Goal: Information Seeking & Learning: Learn about a topic

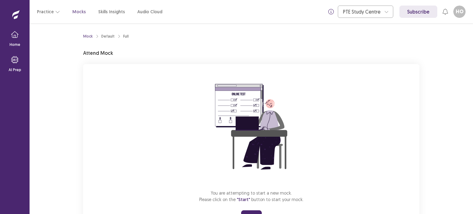
drag, startPoint x: 428, startPoint y: 65, endPoint x: 427, endPoint y: 80, distance: 15.1
drag, startPoint x: 427, startPoint y: 80, endPoint x: 308, endPoint y: 102, distance: 121.1
click at [308, 102] on div "You are attempting to start a new mock. Please click on the "Start" button to s…" at bounding box center [251, 146] width 336 height 165
click at [254, 211] on button "Start" at bounding box center [251, 215] width 21 height 11
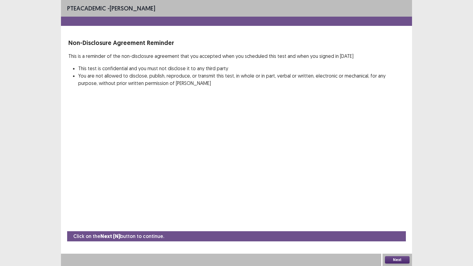
click at [399, 214] on button "Next" at bounding box center [397, 259] width 25 height 7
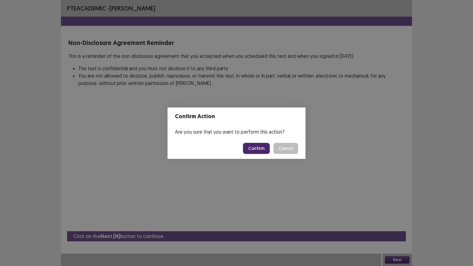
click at [257, 148] on button "Confirm" at bounding box center [256, 148] width 27 height 11
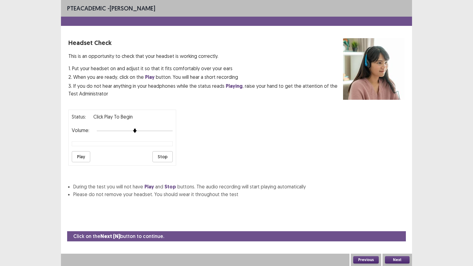
click at [81, 151] on button "Play" at bounding box center [81, 156] width 18 height 11
click at [398, 214] on button "Next" at bounding box center [397, 259] width 25 height 7
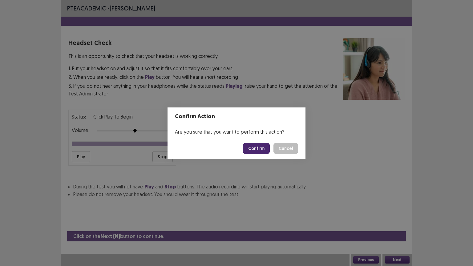
click at [262, 148] on button "Confirm" at bounding box center [256, 148] width 27 height 11
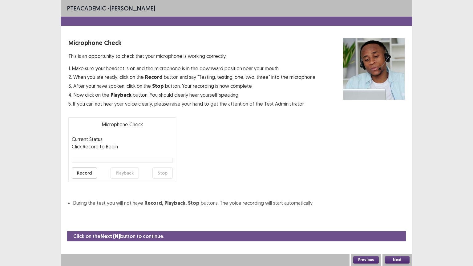
click at [81, 172] on button "Record" at bounding box center [84, 172] width 25 height 11
click at [161, 170] on button "Stop" at bounding box center [162, 172] width 20 height 11
click at [124, 170] on button "Playback" at bounding box center [124, 172] width 28 height 11
click at [400, 214] on button "Next" at bounding box center [397, 259] width 25 height 7
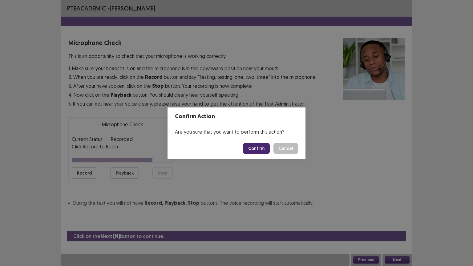
click at [254, 146] on button "Confirm" at bounding box center [256, 148] width 27 height 11
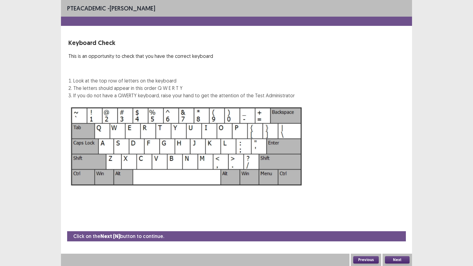
click at [399, 214] on button "Next" at bounding box center [397, 259] width 25 height 7
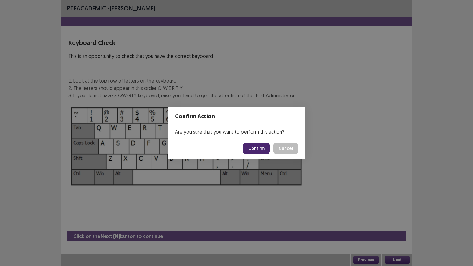
click at [257, 145] on button "Confirm" at bounding box center [256, 148] width 27 height 11
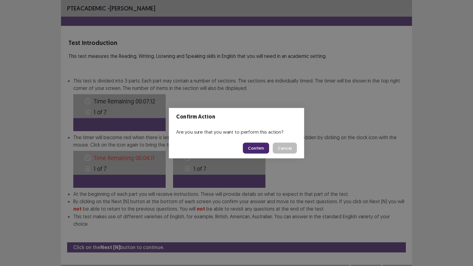
scroll to position [1, 0]
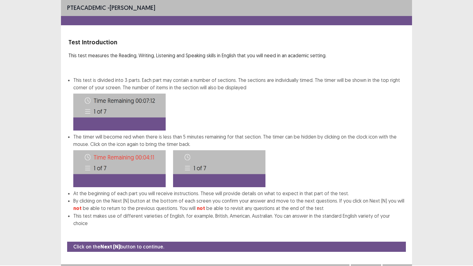
click at [400, 214] on button "Next" at bounding box center [397, 269] width 25 height 7
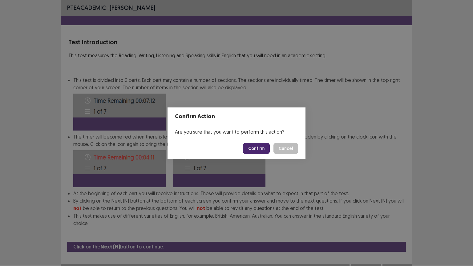
click at [256, 147] on button "Confirm" at bounding box center [256, 148] width 27 height 11
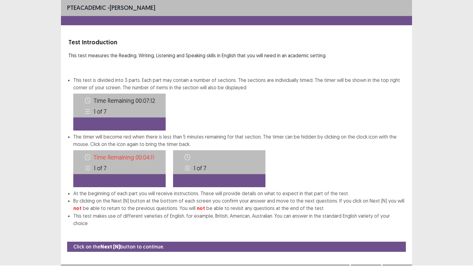
scroll to position [0, 0]
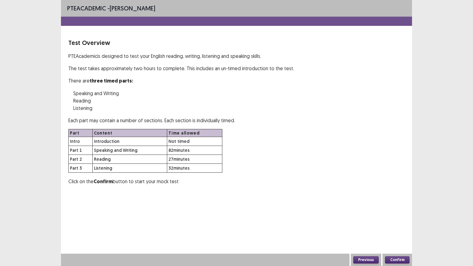
click at [397, 214] on button "Confirm" at bounding box center [397, 259] width 25 height 7
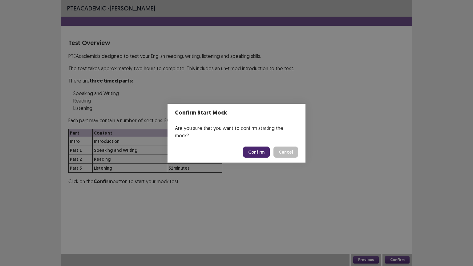
click at [254, 146] on button "Confirm" at bounding box center [256, 151] width 27 height 11
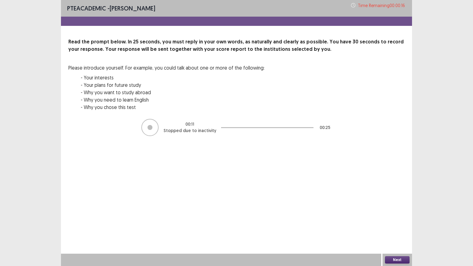
click at [397, 214] on button "Next" at bounding box center [397, 259] width 25 height 7
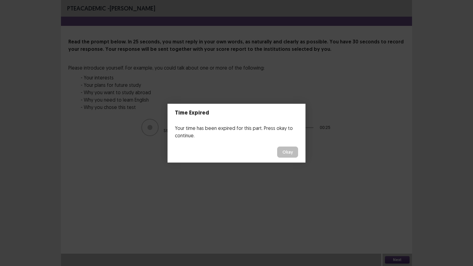
click at [284, 150] on button "Okay" at bounding box center [287, 151] width 21 height 11
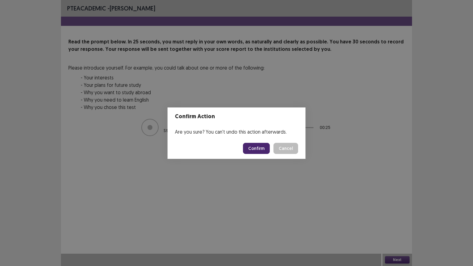
click at [260, 147] on button "Confirm" at bounding box center [256, 148] width 27 height 11
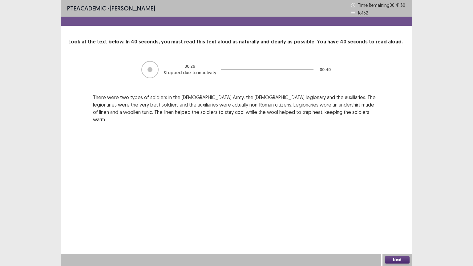
click at [392, 214] on button "Next" at bounding box center [397, 259] width 25 height 7
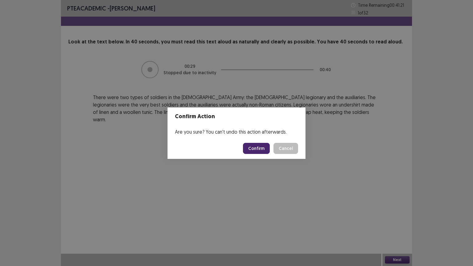
click at [256, 147] on button "Confirm" at bounding box center [256, 148] width 27 height 11
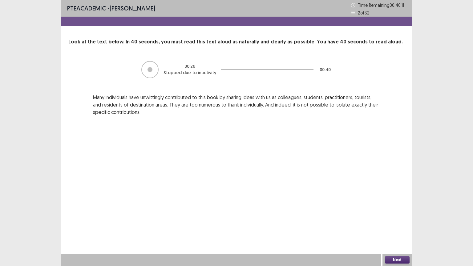
click at [392, 214] on button "Next" at bounding box center [397, 259] width 25 height 7
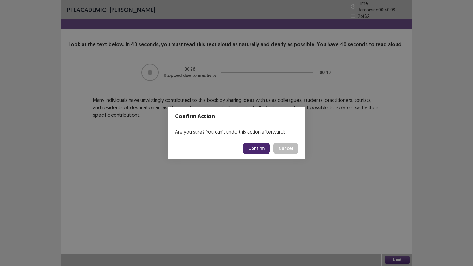
click at [255, 148] on button "Confirm" at bounding box center [256, 148] width 27 height 11
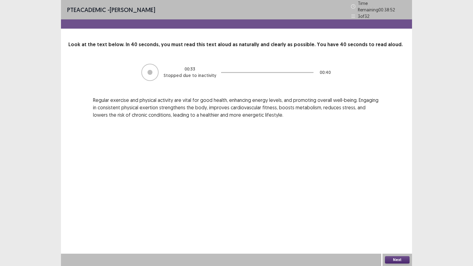
click at [393, 214] on button "Next" at bounding box center [397, 259] width 25 height 7
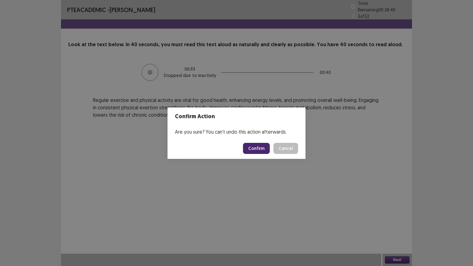
click at [254, 143] on button "Confirm" at bounding box center [256, 148] width 27 height 11
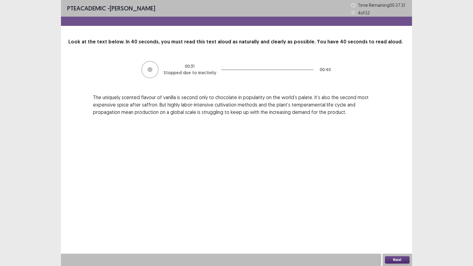
click at [395, 214] on button "Next" at bounding box center [397, 259] width 25 height 7
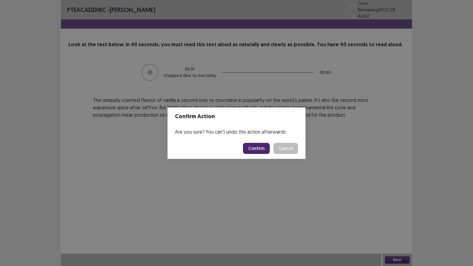
click at [257, 145] on button "Confirm" at bounding box center [256, 148] width 27 height 11
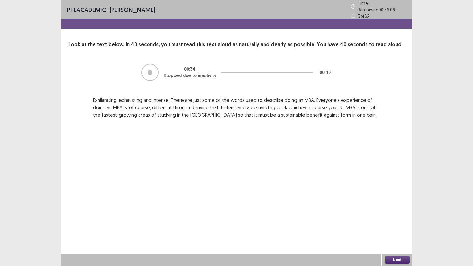
click at [391, 214] on button "Next" at bounding box center [397, 259] width 25 height 7
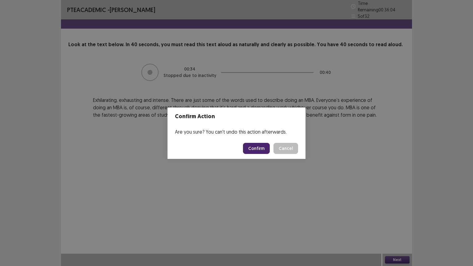
click at [252, 146] on button "Confirm" at bounding box center [256, 148] width 27 height 11
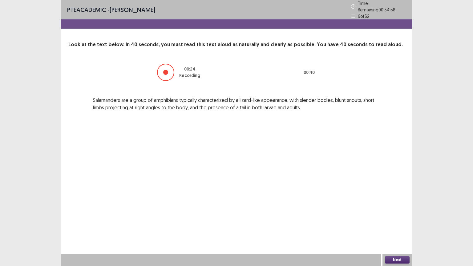
click at [393, 214] on button "Next" at bounding box center [397, 259] width 25 height 7
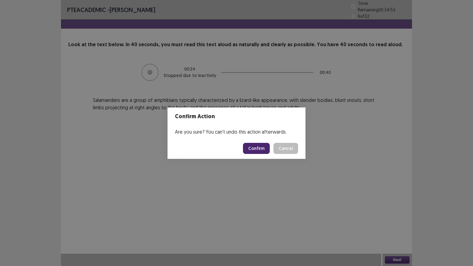
click at [257, 144] on button "Confirm" at bounding box center [256, 148] width 27 height 11
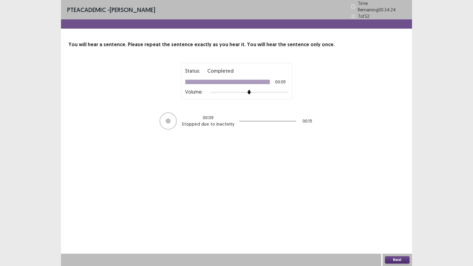
click at [396, 214] on button "Next" at bounding box center [397, 259] width 25 height 7
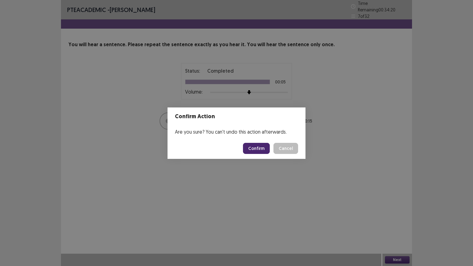
click at [258, 146] on button "Confirm" at bounding box center [256, 148] width 27 height 11
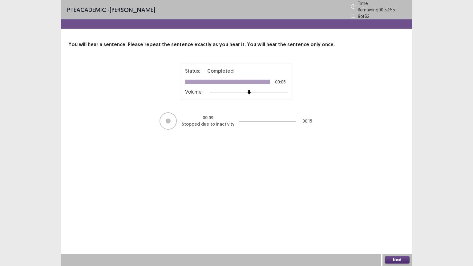
click at [394, 214] on button "Next" at bounding box center [397, 259] width 25 height 7
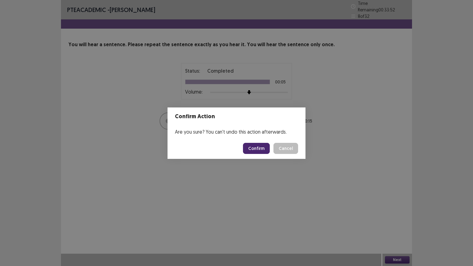
click at [258, 149] on button "Confirm" at bounding box center [256, 148] width 27 height 11
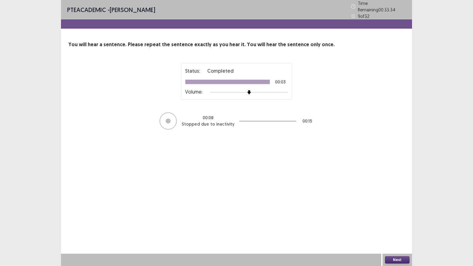
click at [389, 214] on button "Next" at bounding box center [397, 259] width 25 height 7
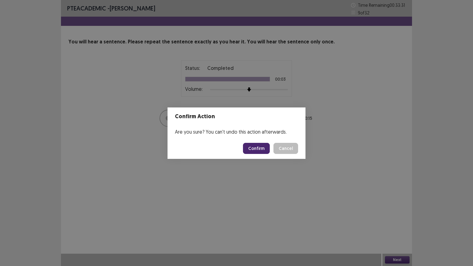
click at [256, 147] on button "Confirm" at bounding box center [256, 148] width 27 height 11
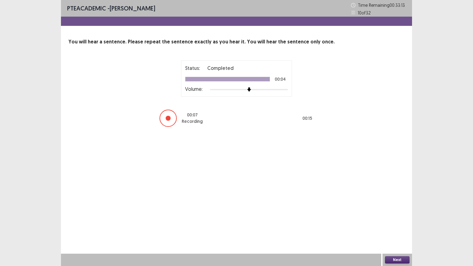
click at [394, 214] on button "Next" at bounding box center [397, 259] width 25 height 7
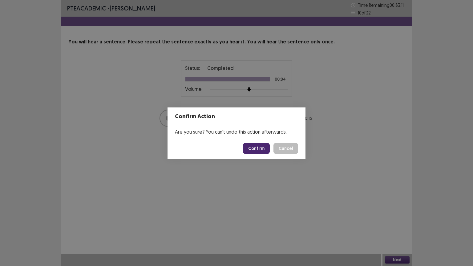
click at [259, 147] on button "Confirm" at bounding box center [256, 148] width 27 height 11
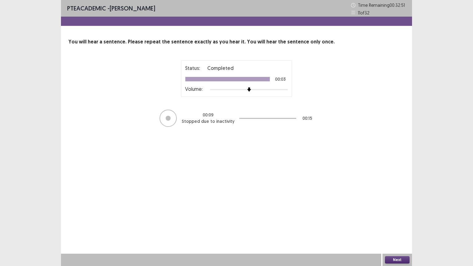
click at [397, 214] on button "Next" at bounding box center [397, 259] width 25 height 7
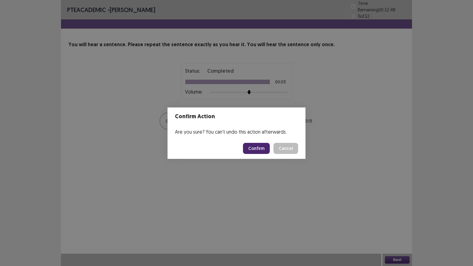
click at [265, 145] on button "Confirm" at bounding box center [256, 148] width 27 height 11
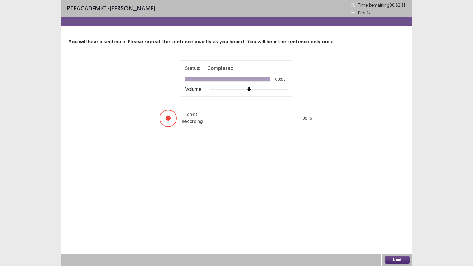
click at [388, 214] on button "Next" at bounding box center [397, 259] width 25 height 7
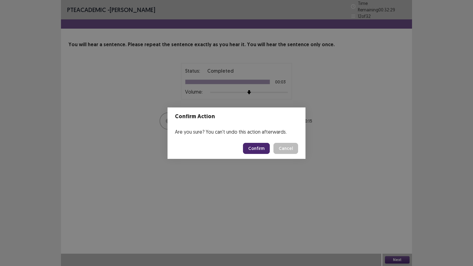
click at [258, 145] on button "Confirm" at bounding box center [256, 148] width 27 height 11
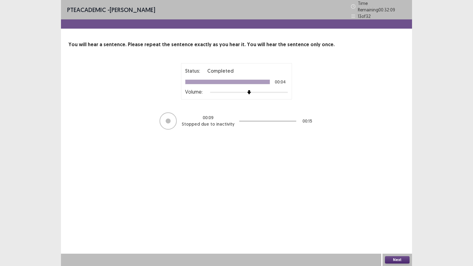
click at [397, 214] on button "Next" at bounding box center [397, 259] width 25 height 7
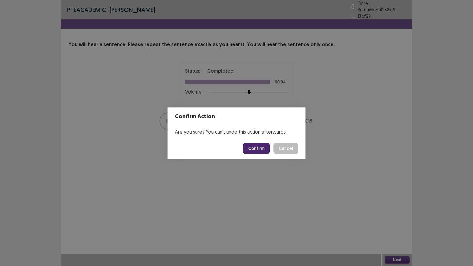
click at [254, 145] on button "Confirm" at bounding box center [256, 148] width 27 height 11
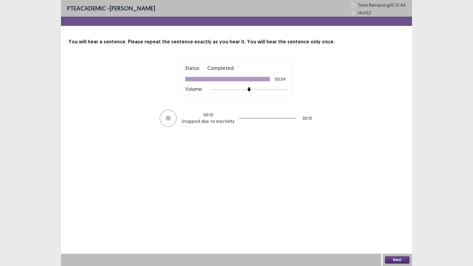
click at [394, 214] on button "Next" at bounding box center [397, 259] width 25 height 7
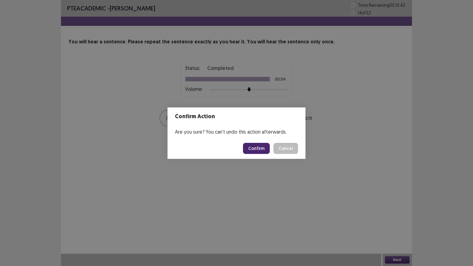
click at [257, 145] on button "Confirm" at bounding box center [256, 148] width 27 height 11
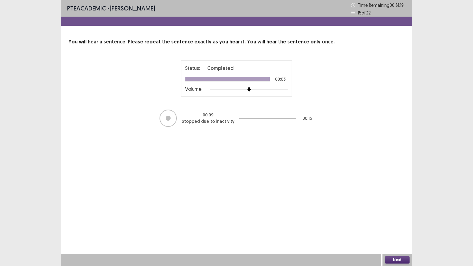
click at [397, 214] on button "Next" at bounding box center [397, 259] width 25 height 7
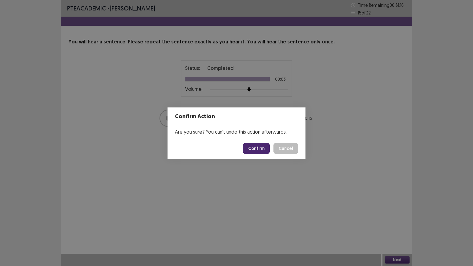
click at [254, 146] on button "Confirm" at bounding box center [256, 148] width 27 height 11
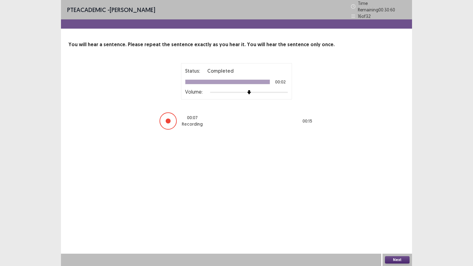
click at [401, 214] on button "Next" at bounding box center [397, 259] width 25 height 7
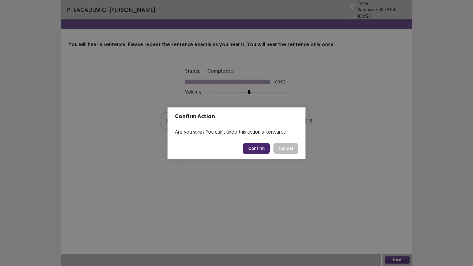
click at [256, 144] on button "Confirm" at bounding box center [256, 148] width 27 height 11
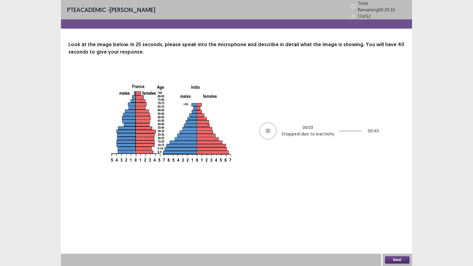
click at [395, 214] on button "Next" at bounding box center [397, 259] width 25 height 7
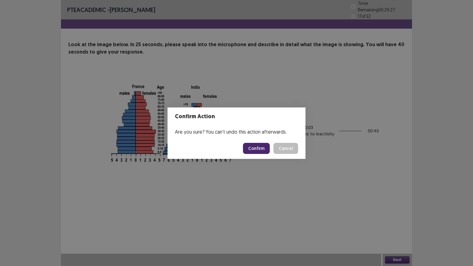
click at [258, 146] on button "Confirm" at bounding box center [256, 148] width 27 height 11
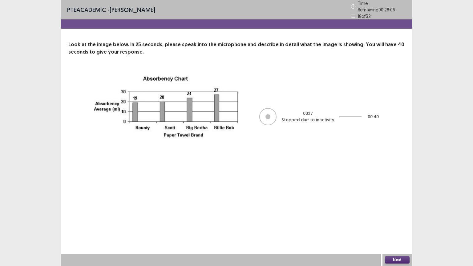
click at [394, 214] on button "Next" at bounding box center [397, 259] width 25 height 7
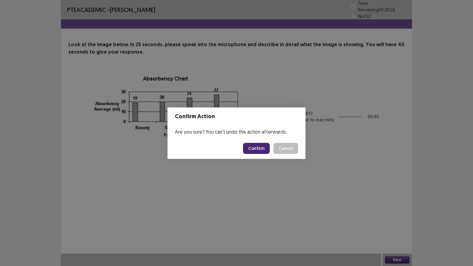
click at [250, 144] on button "Confirm" at bounding box center [256, 148] width 27 height 11
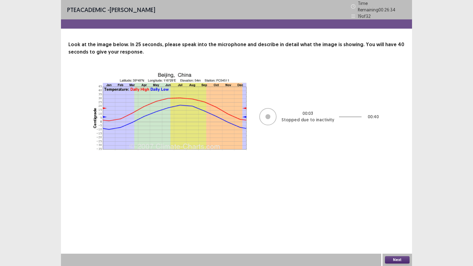
click at [393, 214] on button "Next" at bounding box center [397, 259] width 25 height 7
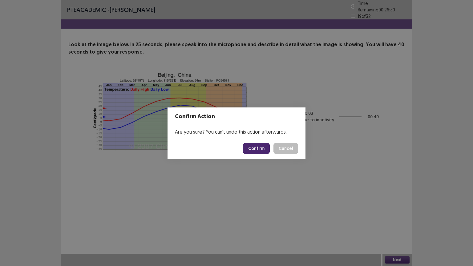
click at [259, 146] on button "Confirm" at bounding box center [256, 148] width 27 height 11
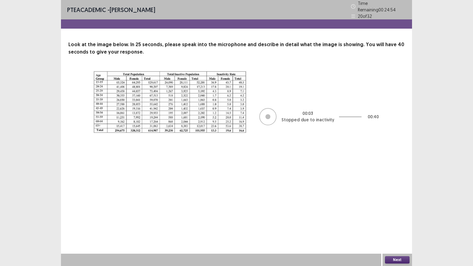
drag, startPoint x: 259, startPoint y: 146, endPoint x: 308, endPoint y: 167, distance: 53.2
click at [308, 167] on div "PTE academic - Herbert Oliva Time Remaining 00 : 24 : 54 20 of 32 Look at the i…" at bounding box center [236, 87] width 351 height 175
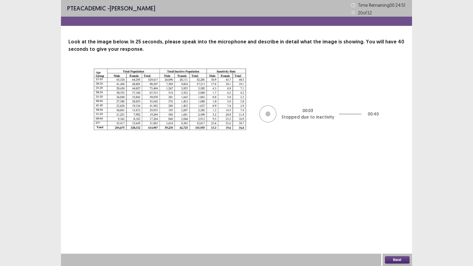
click at [396, 214] on button "Next" at bounding box center [397, 259] width 25 height 7
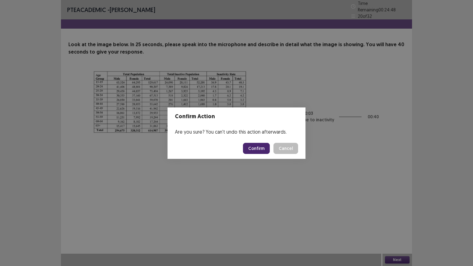
click at [254, 147] on button "Confirm" at bounding box center [256, 148] width 27 height 11
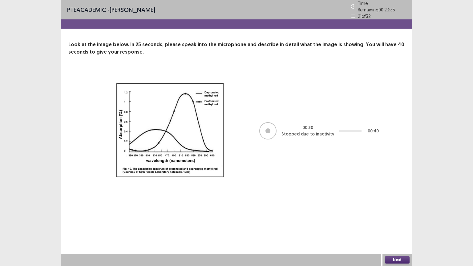
click at [398, 214] on button "Next" at bounding box center [397, 259] width 25 height 7
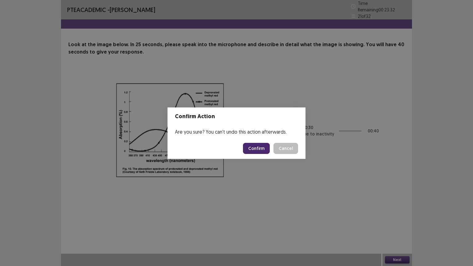
click at [259, 146] on button "Confirm" at bounding box center [256, 148] width 27 height 11
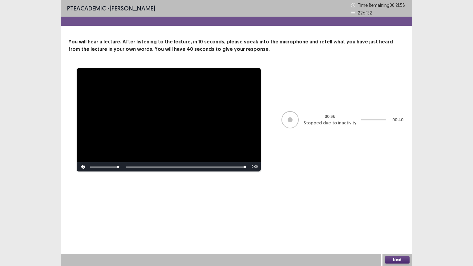
click at [400, 214] on button "Next" at bounding box center [397, 259] width 25 height 7
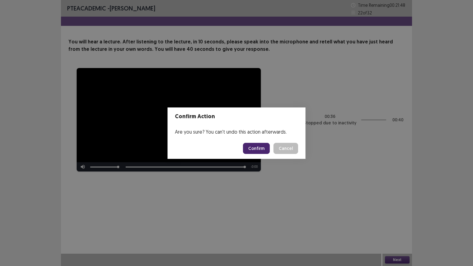
click at [255, 147] on button "Confirm" at bounding box center [256, 148] width 27 height 11
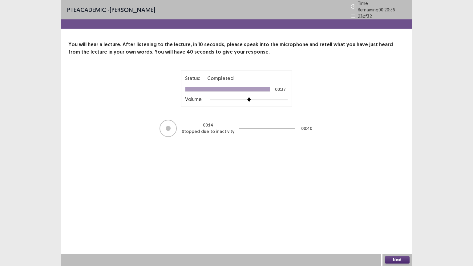
click at [398, 214] on button "Next" at bounding box center [397, 259] width 25 height 7
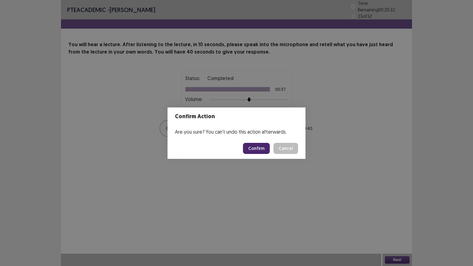
click at [256, 148] on button "Confirm" at bounding box center [256, 148] width 27 height 11
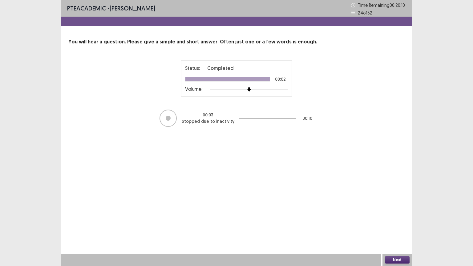
click at [398, 214] on button "Next" at bounding box center [397, 259] width 25 height 7
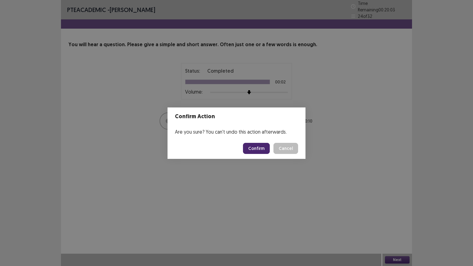
click at [254, 145] on button "Confirm" at bounding box center [256, 148] width 27 height 11
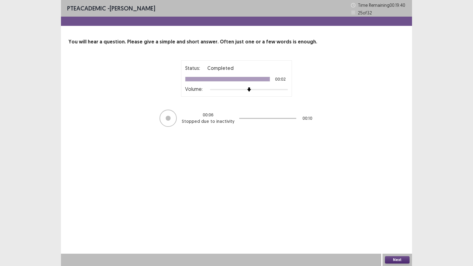
click at [395, 214] on button "Next" at bounding box center [397, 259] width 25 height 7
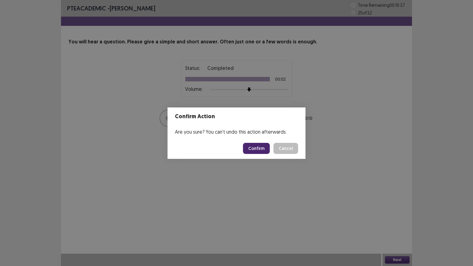
click at [260, 146] on button "Confirm" at bounding box center [256, 148] width 27 height 11
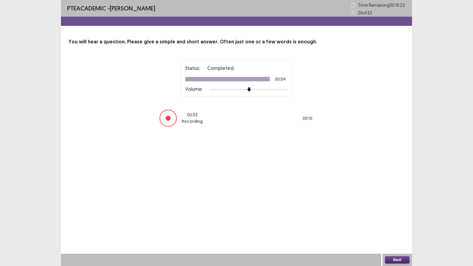
click at [394, 214] on button "Next" at bounding box center [397, 259] width 25 height 7
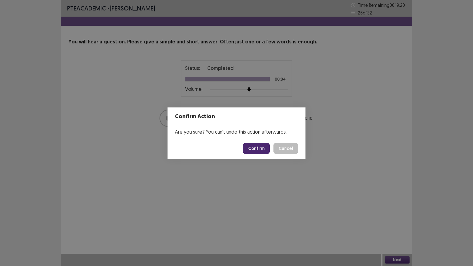
click at [259, 146] on button "Confirm" at bounding box center [256, 148] width 27 height 11
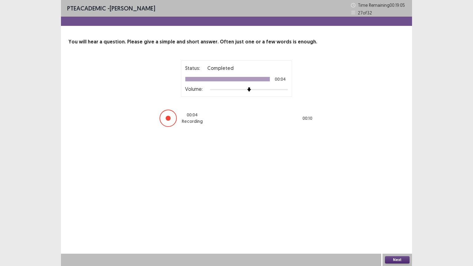
click at [398, 214] on button "Next" at bounding box center [397, 259] width 25 height 7
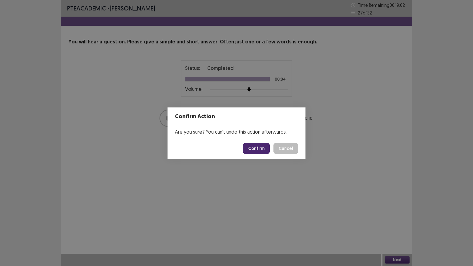
click at [262, 146] on button "Confirm" at bounding box center [256, 148] width 27 height 11
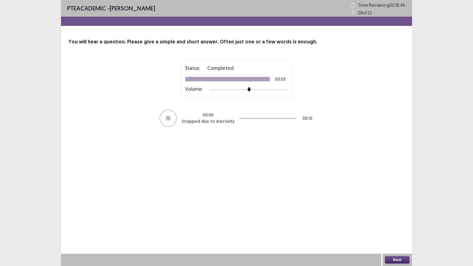
click at [401, 214] on button "Next" at bounding box center [397, 259] width 25 height 7
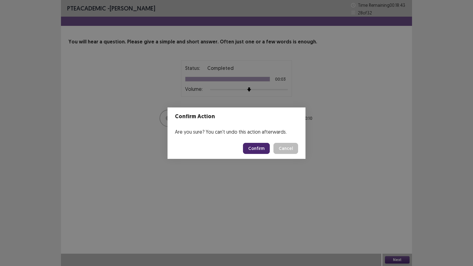
click at [260, 149] on button "Confirm" at bounding box center [256, 148] width 27 height 11
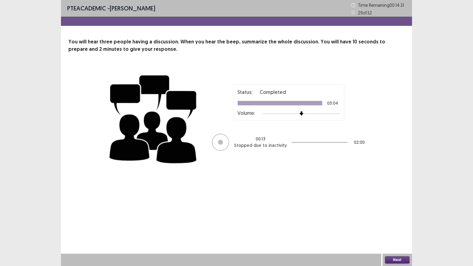
click at [398, 214] on button "Next" at bounding box center [397, 259] width 25 height 7
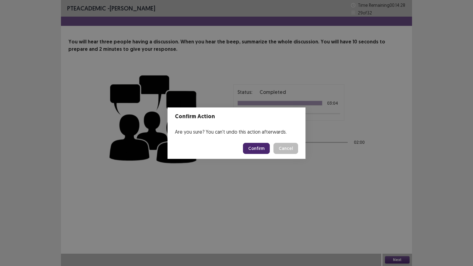
click at [255, 147] on button "Confirm" at bounding box center [256, 148] width 27 height 11
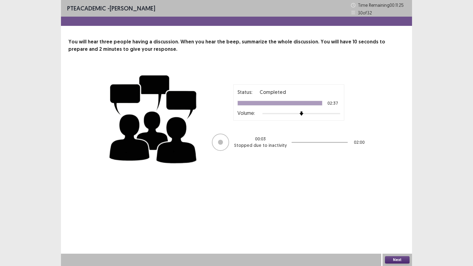
click at [396, 214] on button "Next" at bounding box center [397, 259] width 25 height 7
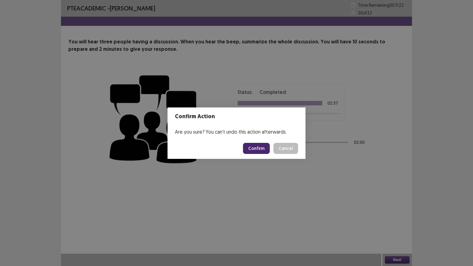
click at [253, 144] on button "Confirm" at bounding box center [256, 148] width 27 height 11
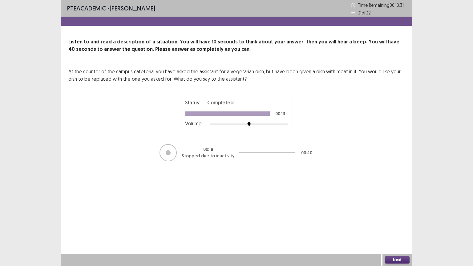
click at [396, 214] on button "Next" at bounding box center [397, 259] width 25 height 7
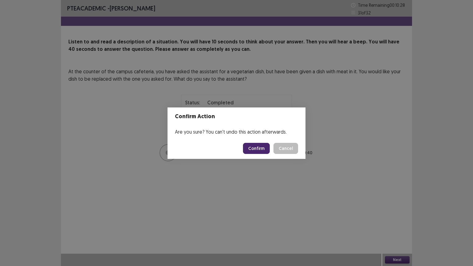
click at [257, 149] on button "Confirm" at bounding box center [256, 148] width 27 height 11
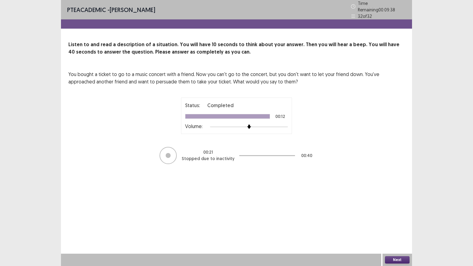
click at [398, 214] on button "Next" at bounding box center [397, 259] width 25 height 7
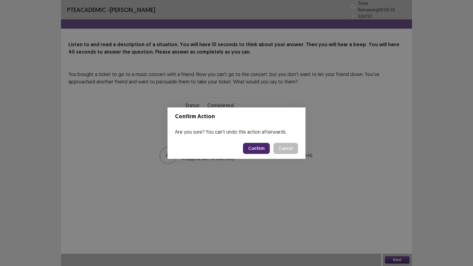
click at [254, 147] on button "Confirm" at bounding box center [256, 148] width 27 height 11
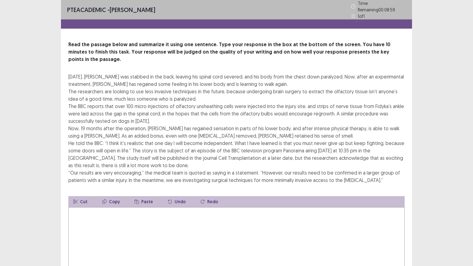
click at [442, 149] on div "PTE academic - Herbert Oliva Time Remaining 00 : 08 : 59 1 of 1 Read the passag…" at bounding box center [236, 156] width 473 height 313
click at [178, 137] on div "Four years ago, Darek Fidyka was stabbed in the back, leaving his spinal cord s…" at bounding box center [236, 128] width 336 height 111
click at [353, 5] on icon at bounding box center [353, 6] width 4 height 4
click at [353, 14] on icon at bounding box center [353, 16] width 4 height 4
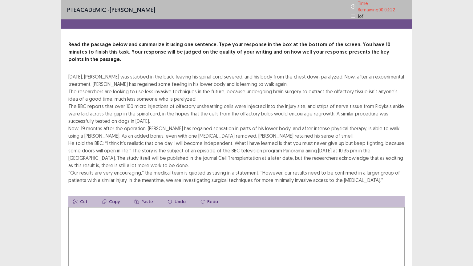
drag, startPoint x: 353, startPoint y: 11, endPoint x: 365, endPoint y: 12, distance: 12.0
click at [365, 13] on div "1 of 1" at bounding box center [378, 16] width 55 height 6
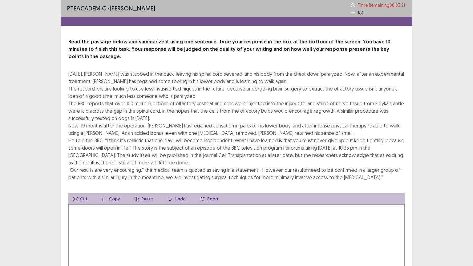
click at [364, 12] on p "1 of 1" at bounding box center [361, 13] width 7 height 6
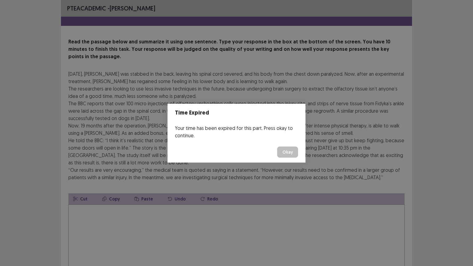
click at [288, 151] on button "Okay" at bounding box center [287, 151] width 21 height 11
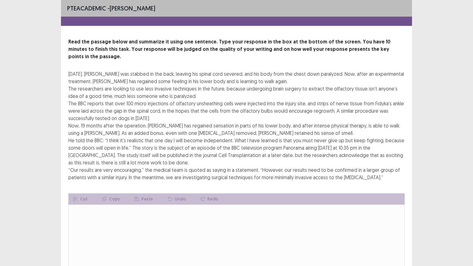
drag, startPoint x: 400, startPoint y: 135, endPoint x: 412, endPoint y: 141, distance: 13.6
click at [412, 141] on div "PTE academic - Herbert Oliva Read the passage below and summarize it using one …" at bounding box center [236, 155] width 473 height 310
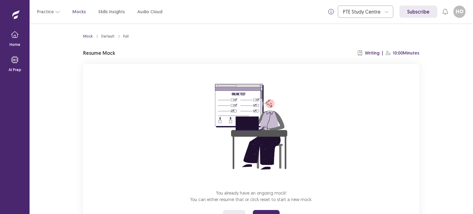
click at [97, 53] on p "Resume Mock" at bounding box center [99, 52] width 32 height 7
click at [267, 210] on button "Resume" at bounding box center [266, 215] width 27 height 11
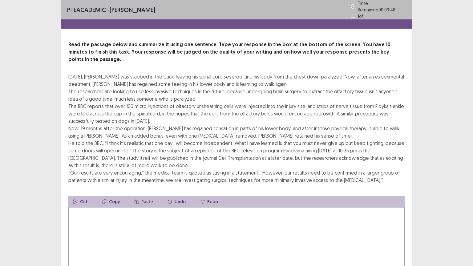
click at [170, 196] on button "Undo" at bounding box center [177, 201] width 28 height 11
drag, startPoint x: 170, startPoint y: 186, endPoint x: 282, endPoint y: 188, distance: 111.7
click at [282, 196] on div "Cut Copy Paste Undo Redo" at bounding box center [236, 201] width 336 height 11
